Goal: Information Seeking & Learning: Learn about a topic

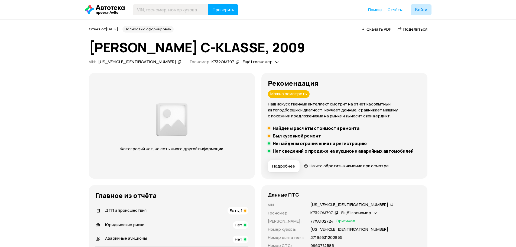
scroll to position [812, 0]
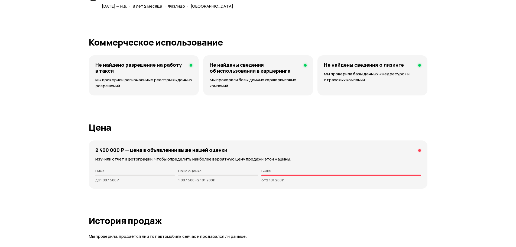
scroll to position [1218, 0]
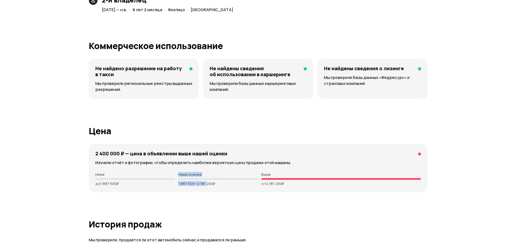
drag, startPoint x: 178, startPoint y: 175, endPoint x: 209, endPoint y: 180, distance: 31.4
click at [208, 180] on div "Ниже до 1 887 500 ₽ Наша оценка 1 887 500 — 2 181 200 ₽ Выше от 2 181 200 ₽" at bounding box center [257, 179] width 325 height 14
drag, startPoint x: 203, startPoint y: 187, endPoint x: 197, endPoint y: 184, distance: 6.9
click at [202, 187] on div "2 400 000 ₽ — цена в объявлении выше нашей оценки Изучили отчёт и фотографии, ч…" at bounding box center [258, 168] width 338 height 48
drag, startPoint x: 177, startPoint y: 185, endPoint x: 219, endPoint y: 186, distance: 42.3
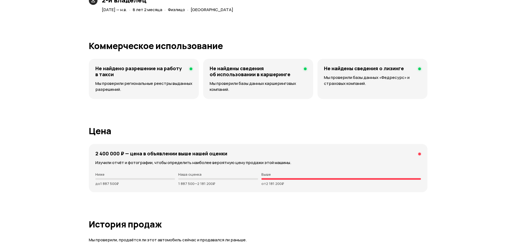
click at [219, 186] on div "2 400 000 ₽ — цена в объявлении выше нашей оценки Изучили отчёт и фотографии, ч…" at bounding box center [258, 168] width 338 height 48
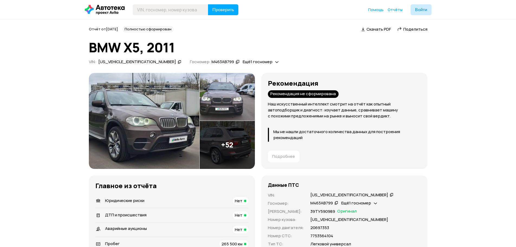
click at [137, 135] on img at bounding box center [144, 121] width 110 height 96
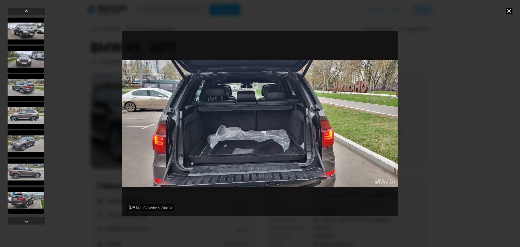
click at [509, 12] on icon at bounding box center [509, 11] width 6 height 6
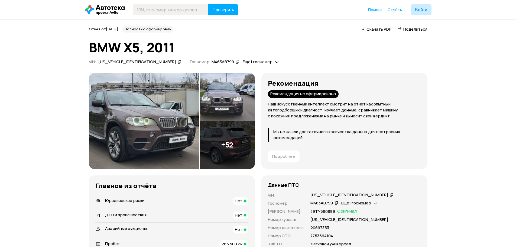
click at [142, 103] on img at bounding box center [144, 121] width 110 height 96
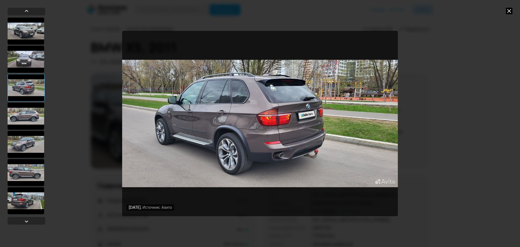
click at [507, 11] on icon at bounding box center [509, 11] width 6 height 6
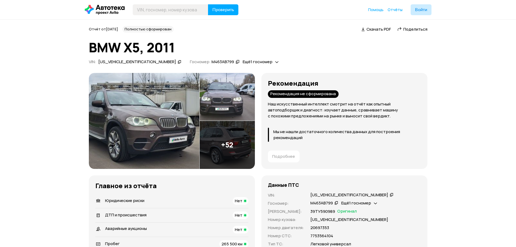
click at [178, 59] on icon at bounding box center [180, 61] width 4 height 5
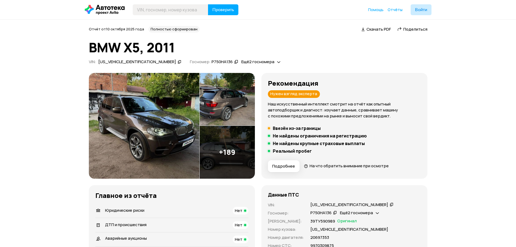
click at [223, 110] on img at bounding box center [227, 99] width 55 height 53
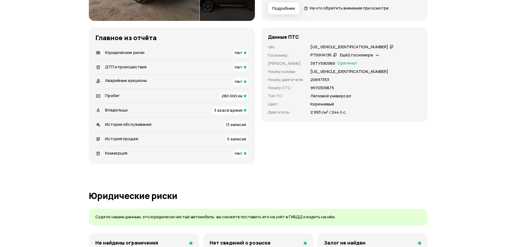
scroll to position [81, 0]
